Goal: Book appointment/travel/reservation

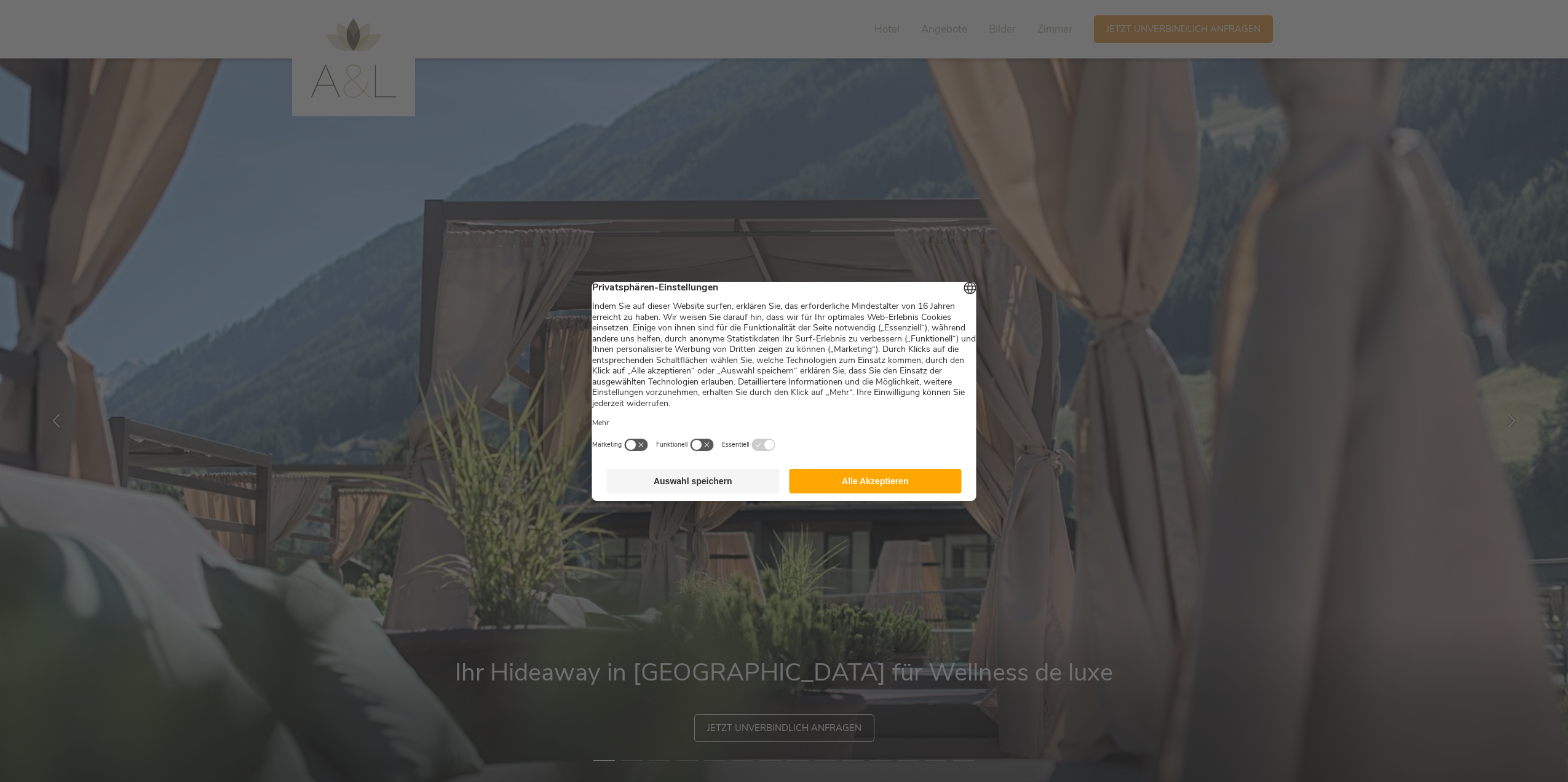
click at [709, 483] on button "Auswahl speichern" at bounding box center [693, 481] width 173 height 25
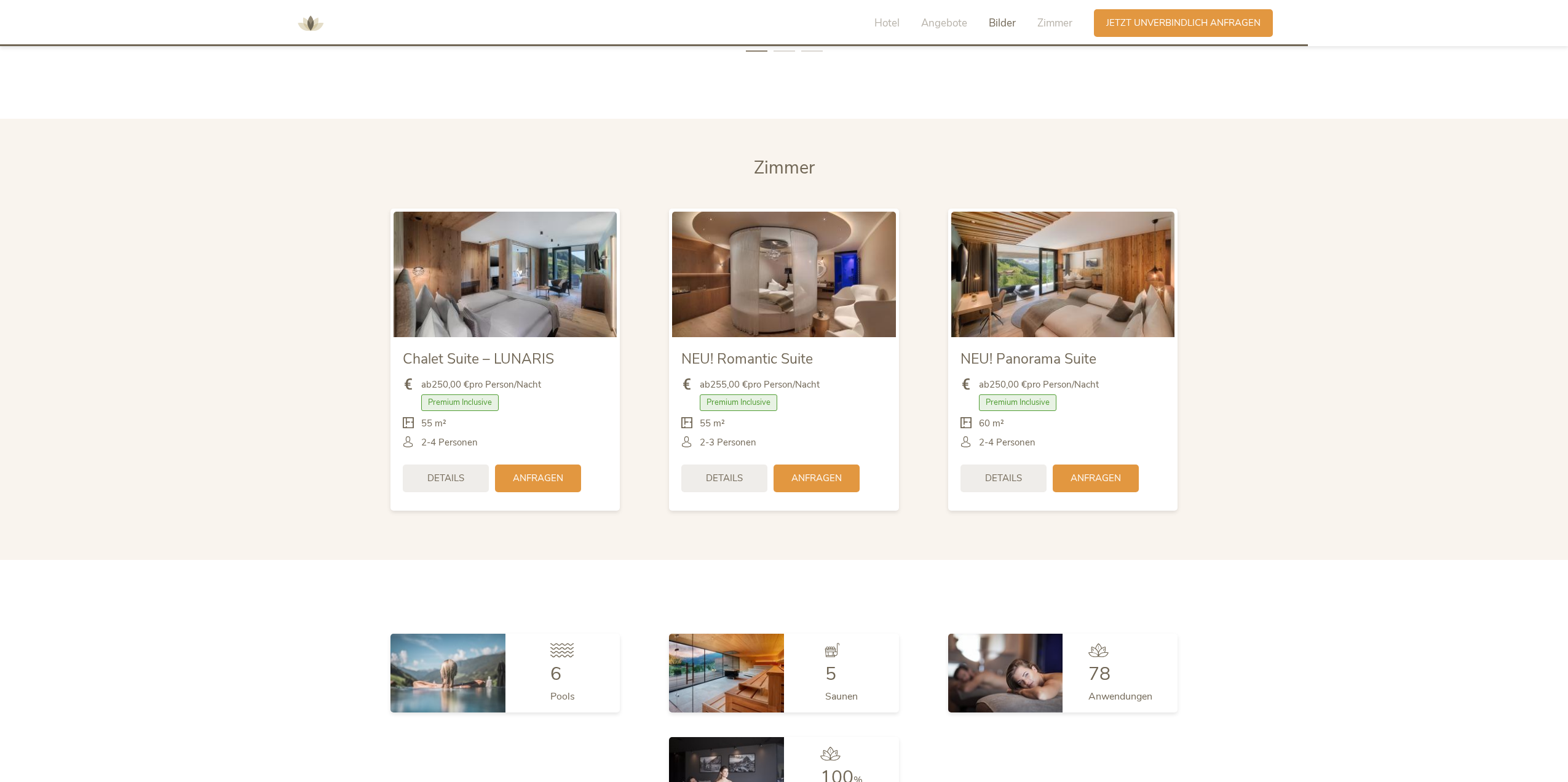
scroll to position [3138, 0]
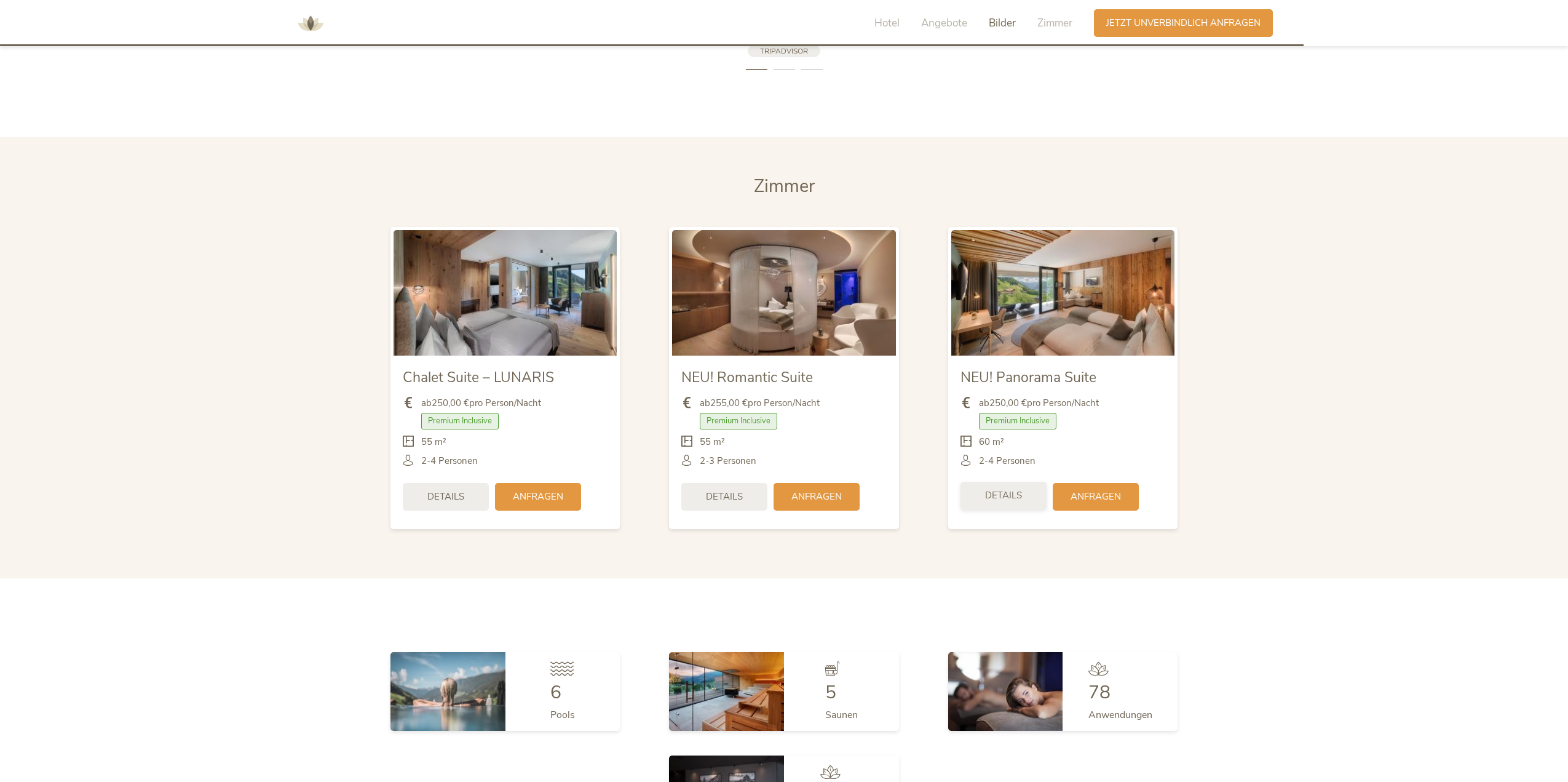
click at [989, 494] on span "Details" at bounding box center [1003, 496] width 37 height 13
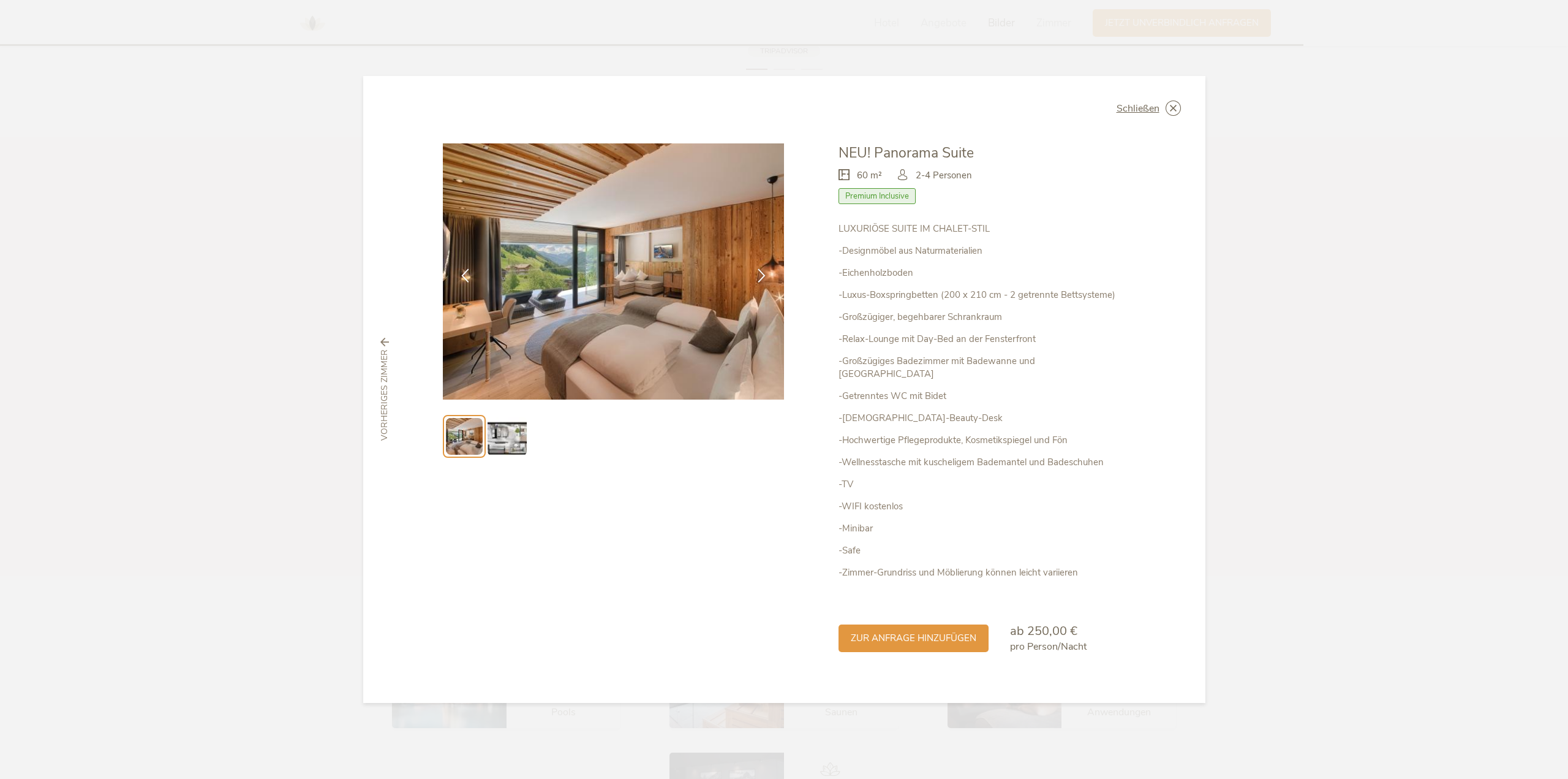
click at [520, 436] on img at bounding box center [507, 436] width 39 height 39
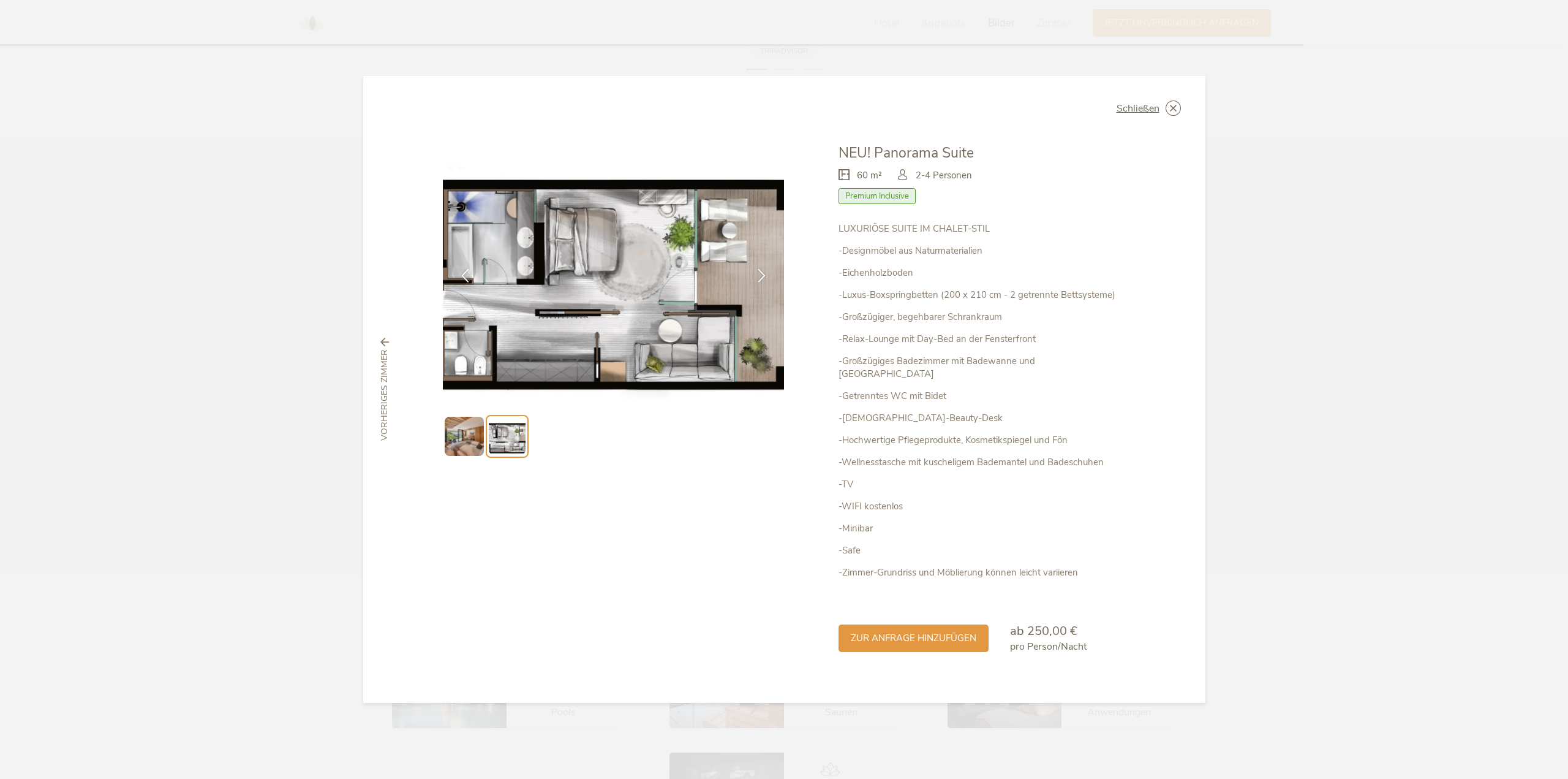
click at [0, 0] on icon at bounding box center [0, 0] width 0 height 0
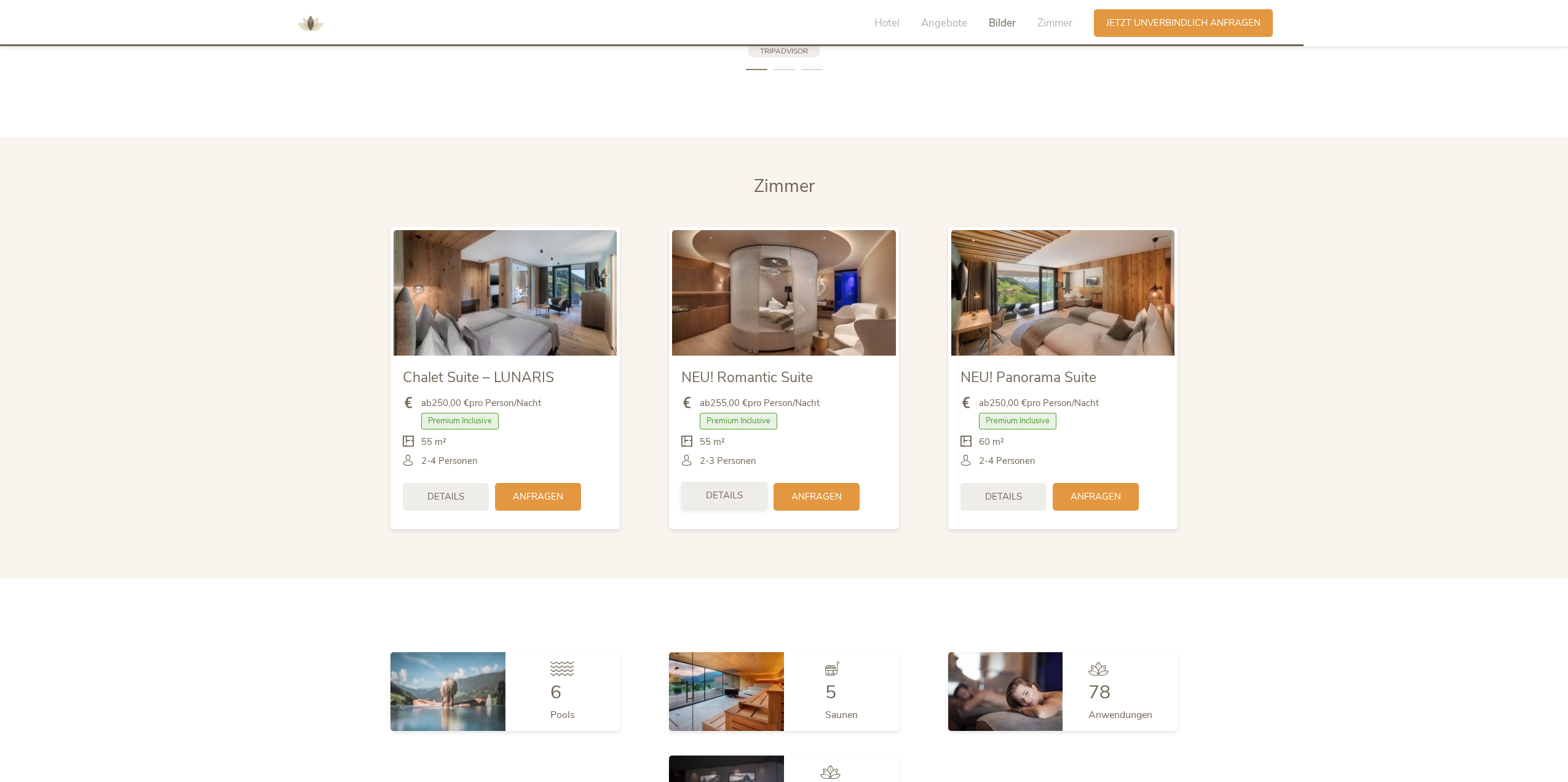
click at [714, 502] on div "Details" at bounding box center [725, 496] width 86 height 28
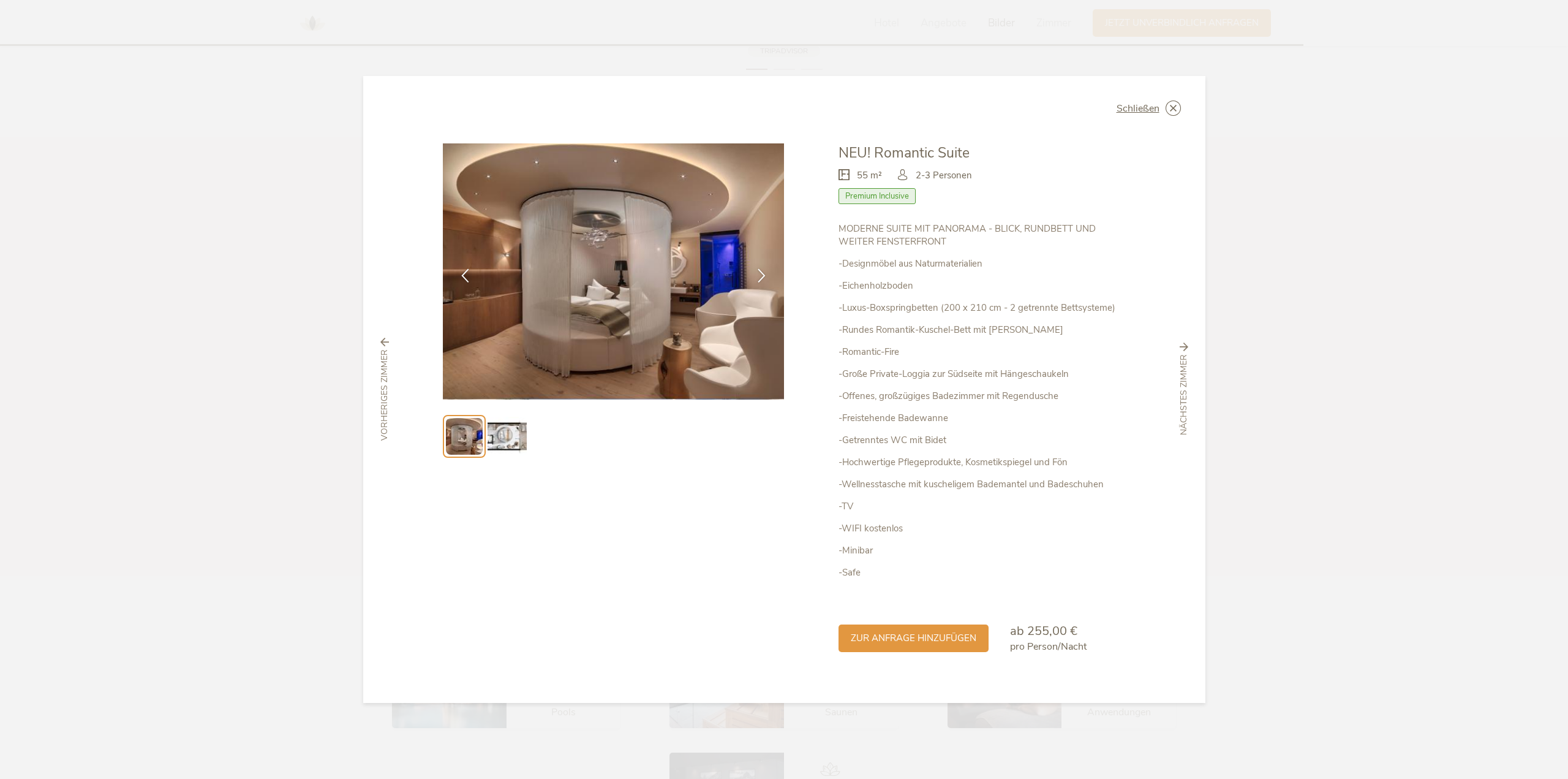
click at [515, 435] on img at bounding box center [507, 436] width 39 height 39
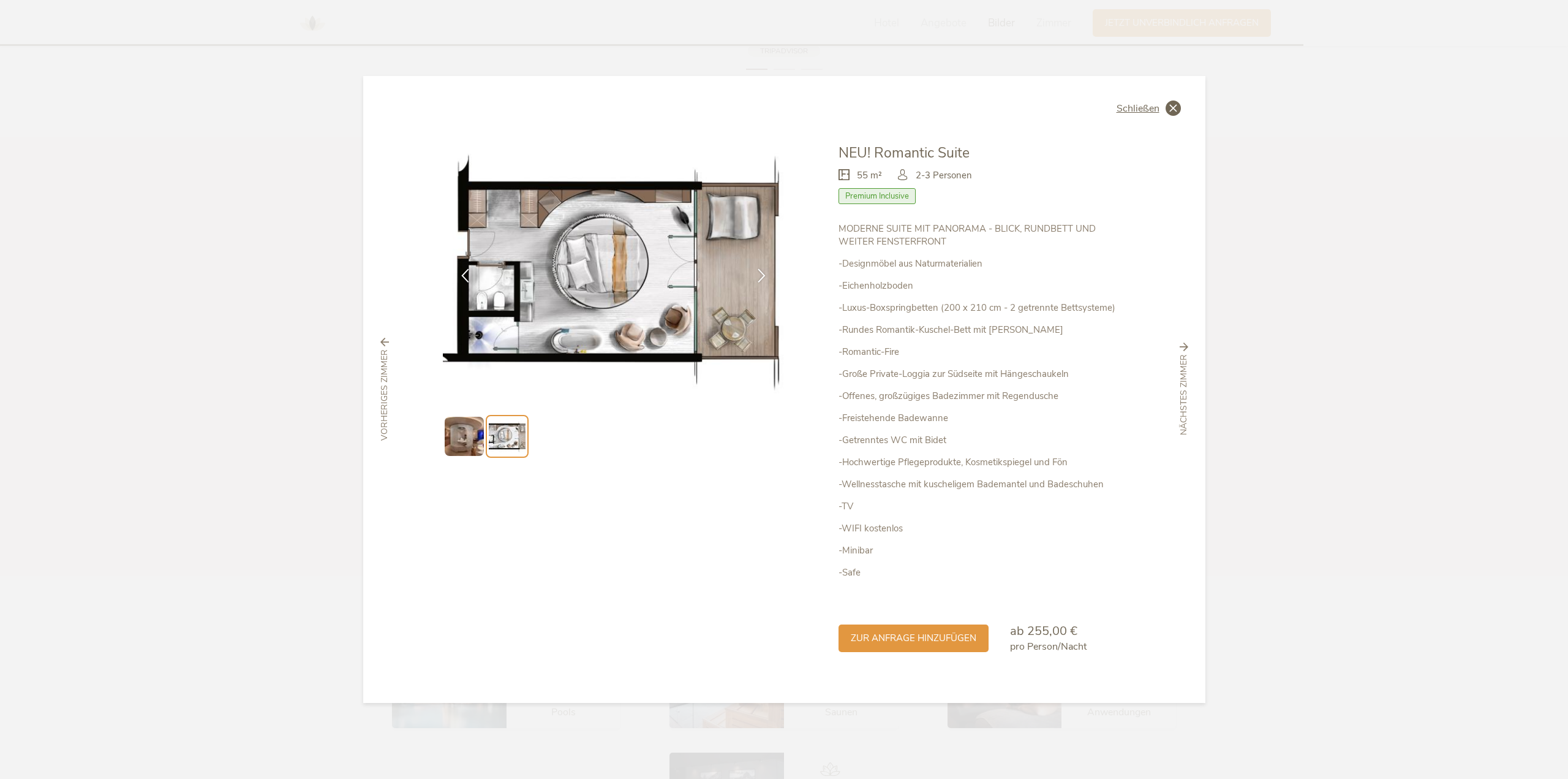
click at [1173, 106] on icon at bounding box center [1173, 108] width 15 height 15
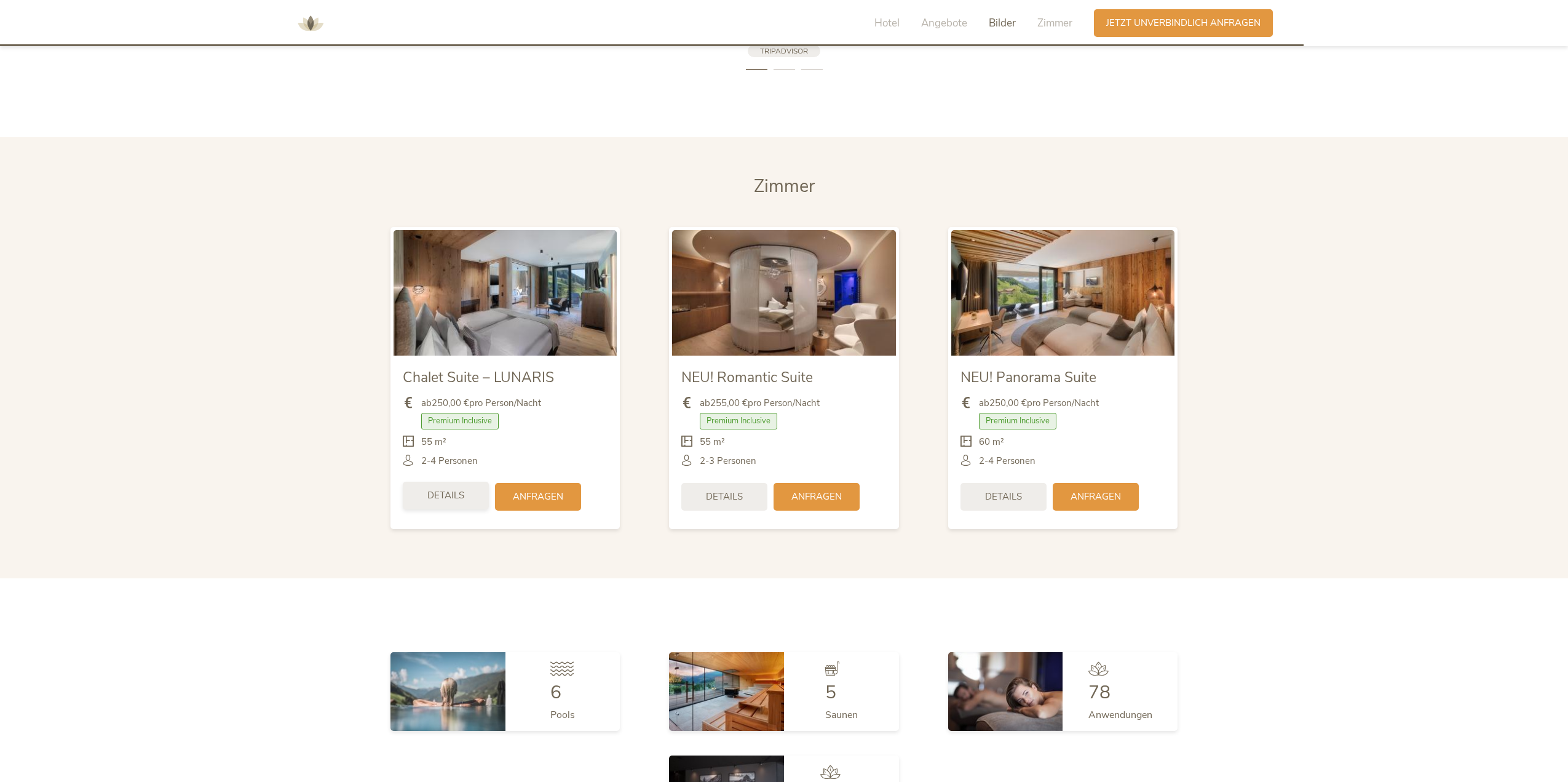
click at [440, 496] on span "Details" at bounding box center [446, 496] width 37 height 13
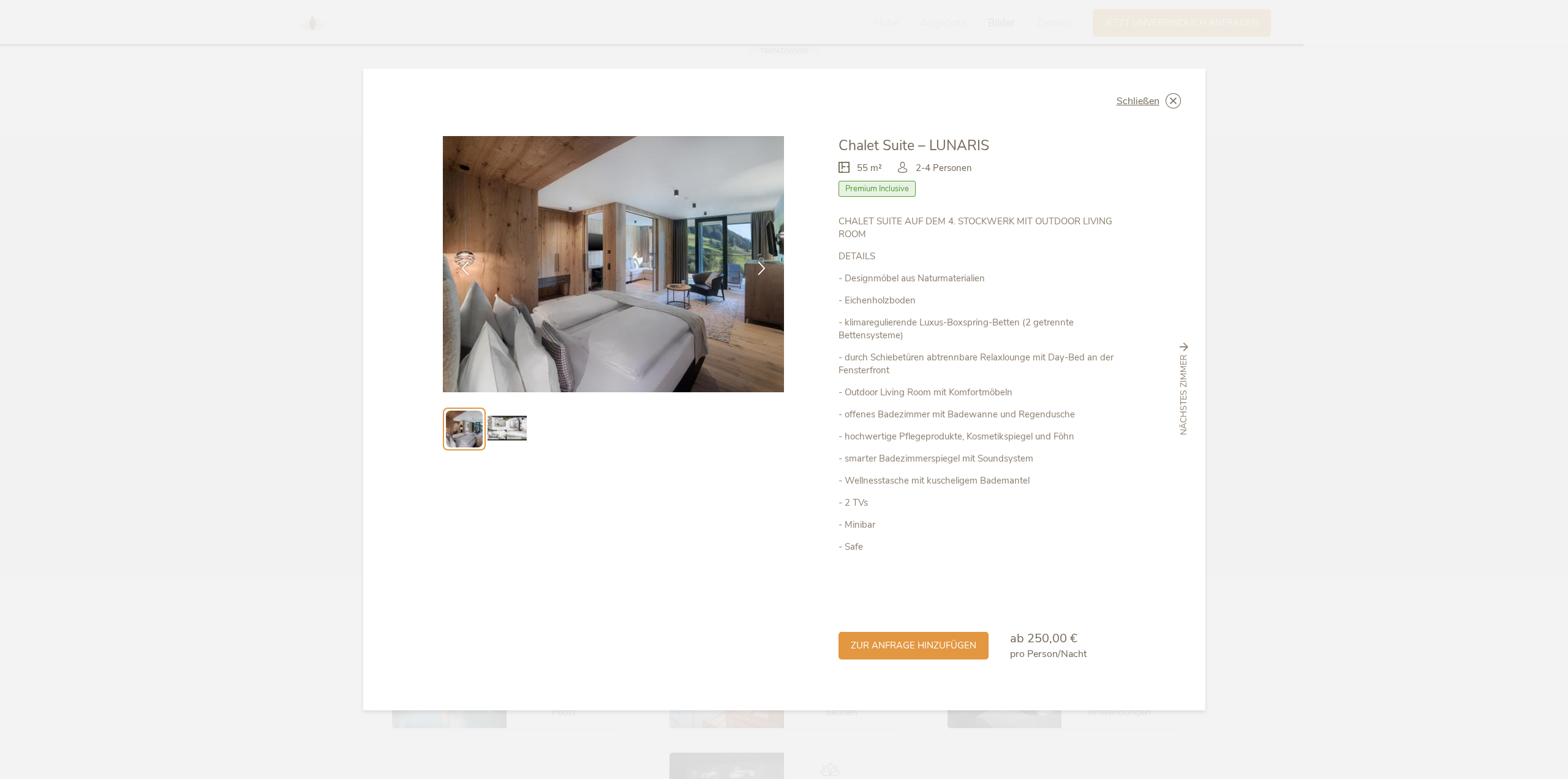
click at [503, 428] on img at bounding box center [507, 429] width 39 height 39
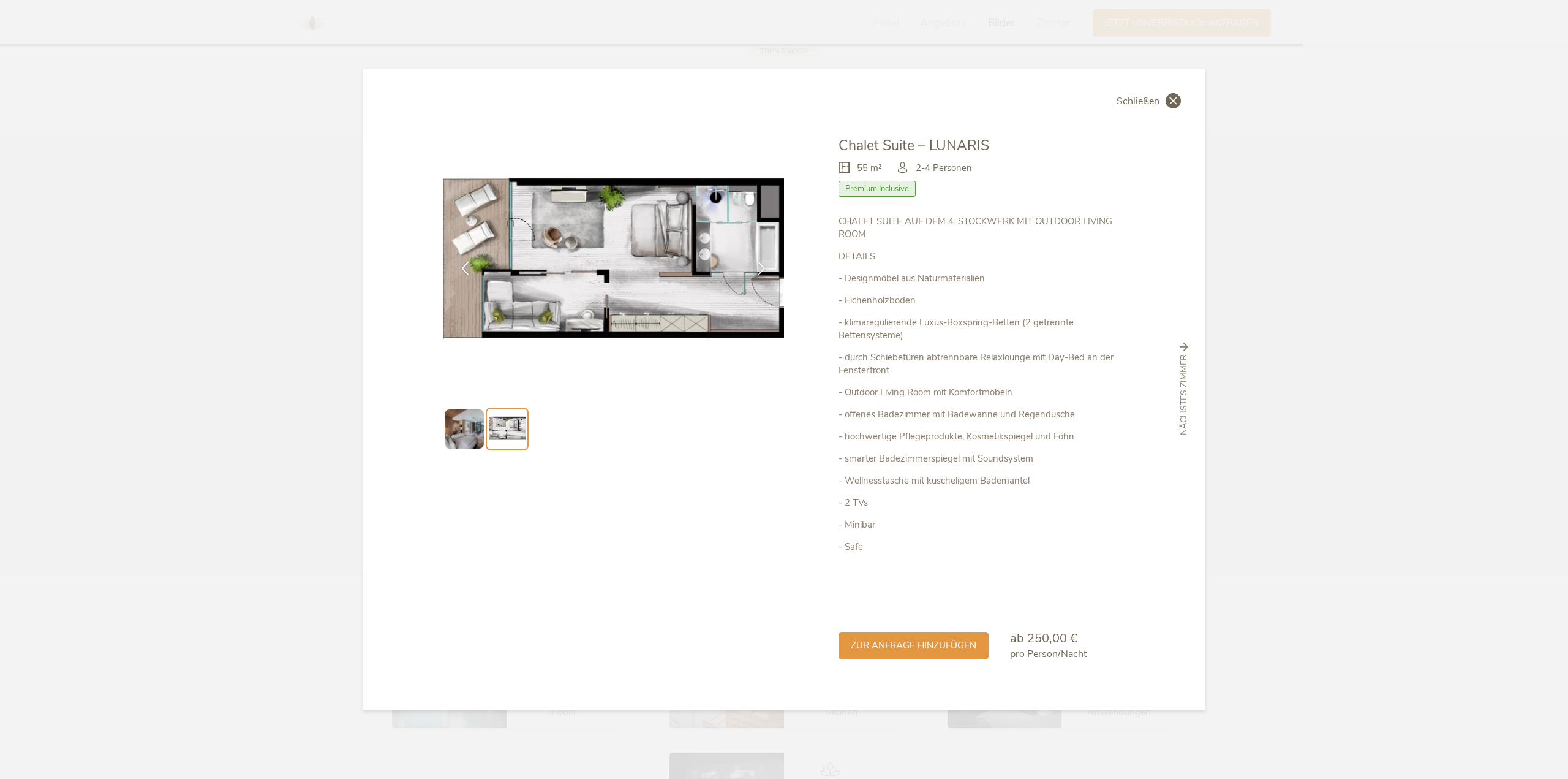
click at [1166, 100] on icon at bounding box center [1173, 100] width 15 height 15
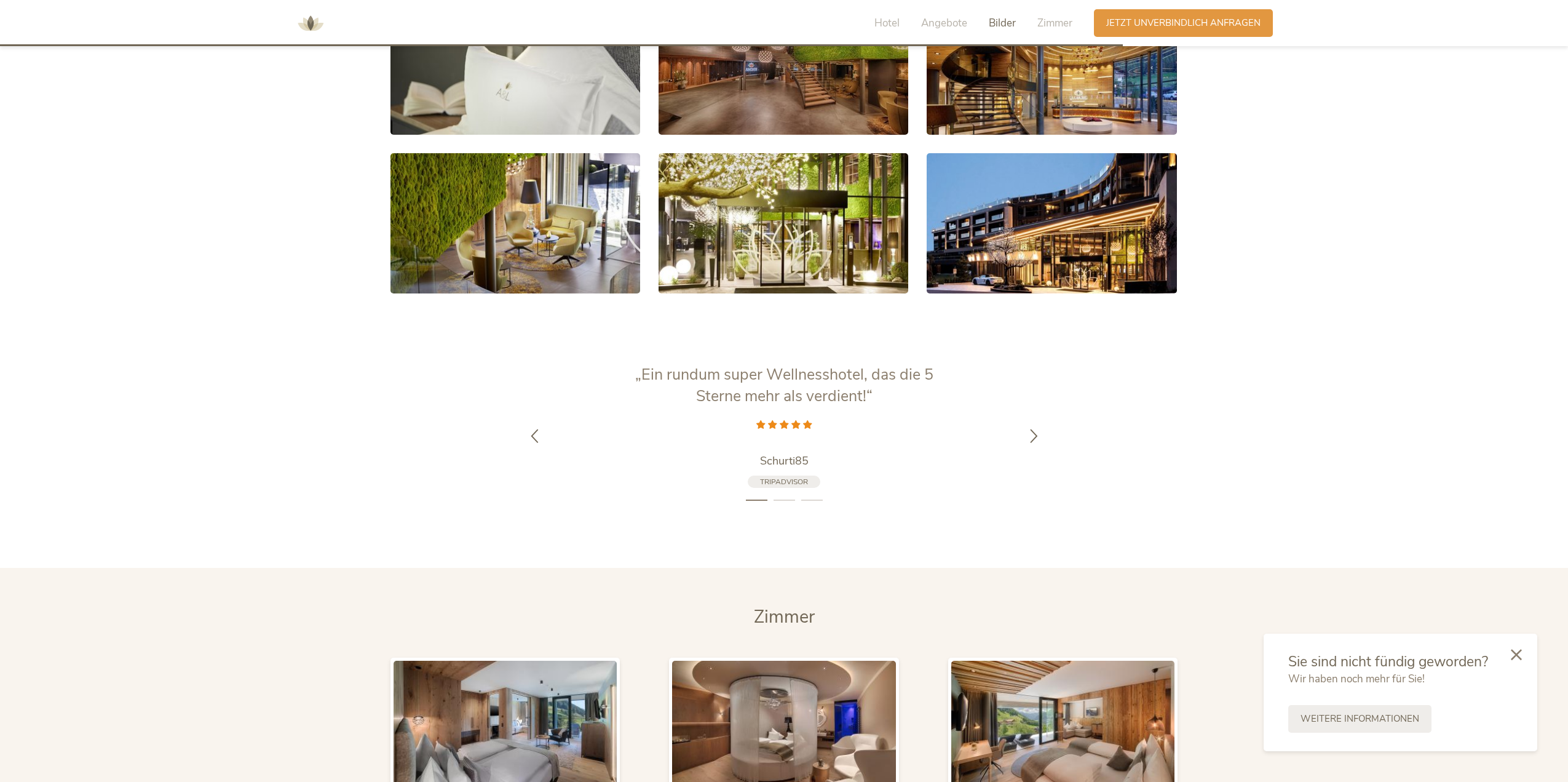
scroll to position [2092, 0]
